Goal: Task Accomplishment & Management: Manage account settings

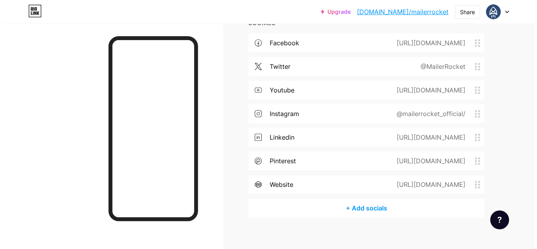
scroll to position [886, 0]
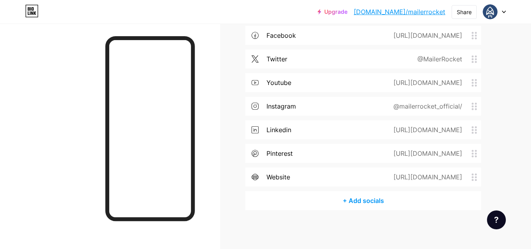
click at [359, 201] on div "+ Add socials" at bounding box center [363, 200] width 236 height 19
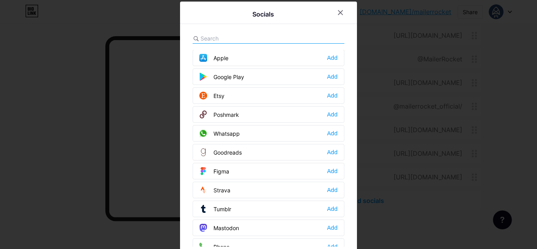
scroll to position [591, 0]
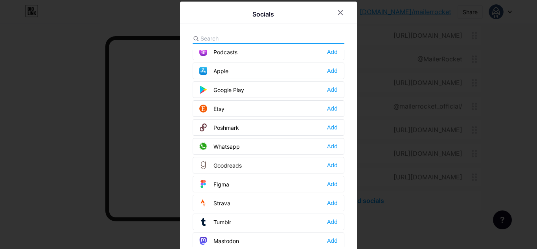
click at [327, 143] on div "Add" at bounding box center [332, 146] width 11 height 8
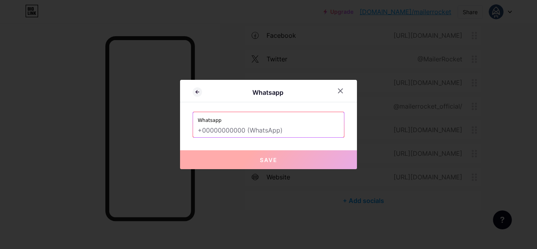
paste input "[URL][DOMAIN_NAME]"
type input "[URL][DOMAIN_NAME]"
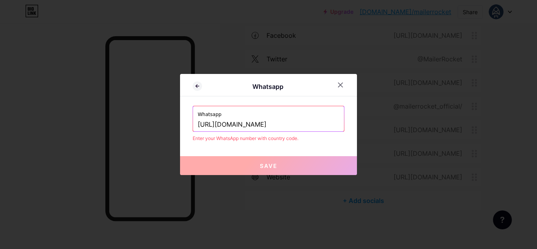
click at [303, 123] on input "[URL][DOMAIN_NAME]" at bounding box center [268, 124] width 141 height 13
click at [196, 87] on icon at bounding box center [197, 85] width 9 height 9
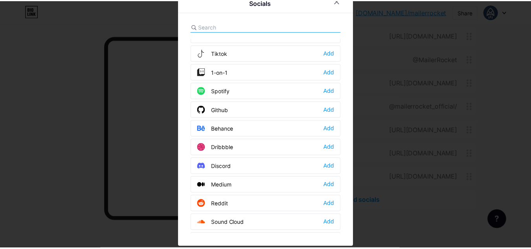
scroll to position [41, 0]
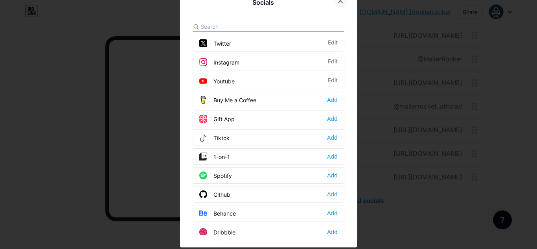
click at [337, 3] on icon at bounding box center [340, 1] width 6 height 6
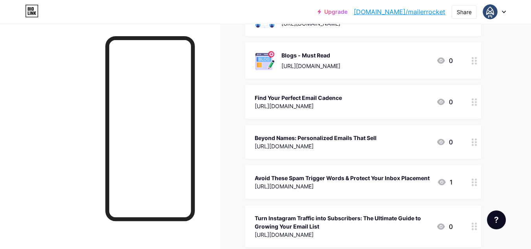
scroll to position [140, 0]
